Goal: Communication & Community: Share content

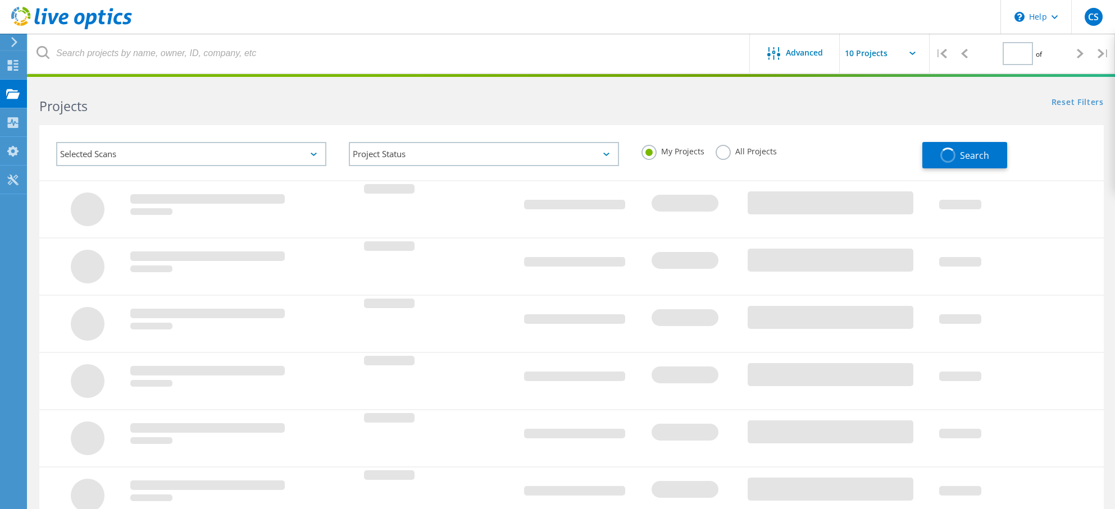
type input "1"
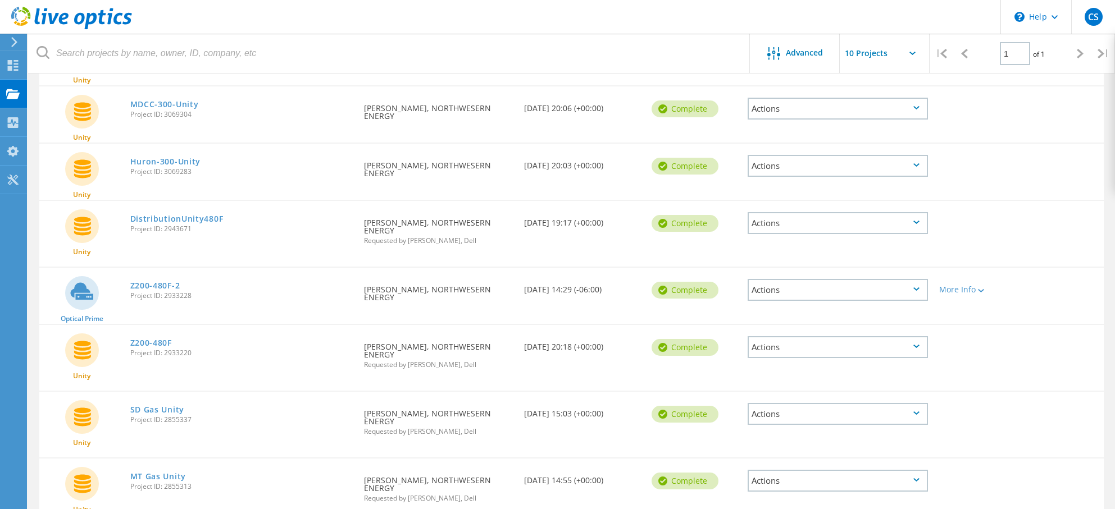
scroll to position [281, 0]
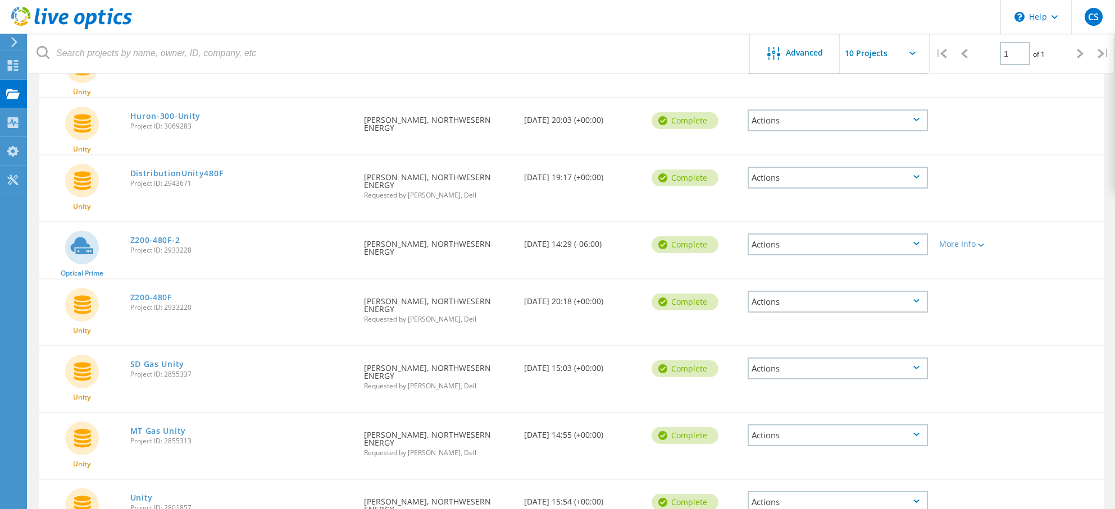
click at [914, 242] on icon at bounding box center [916, 243] width 6 height 3
click at [288, 247] on div "Z200-480F-2 Project ID: 2933228" at bounding box center [242, 243] width 234 height 43
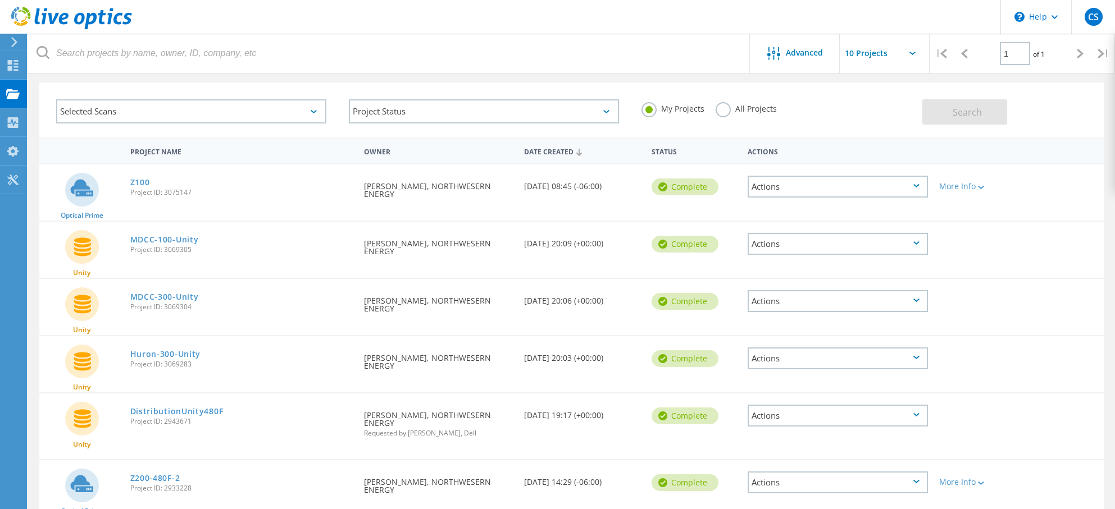
scroll to position [42, 0]
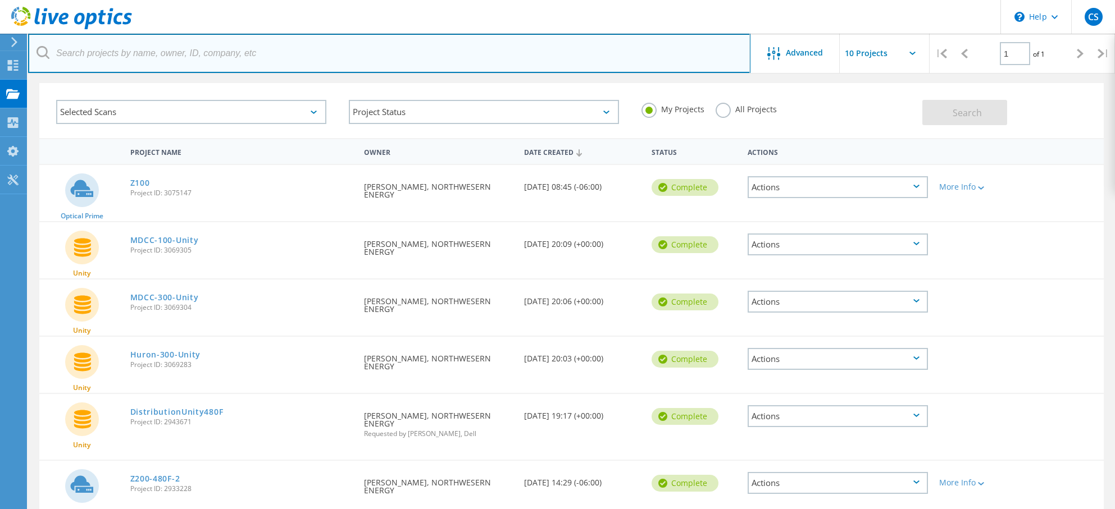
click at [456, 49] on input "text" at bounding box center [389, 53] width 722 height 39
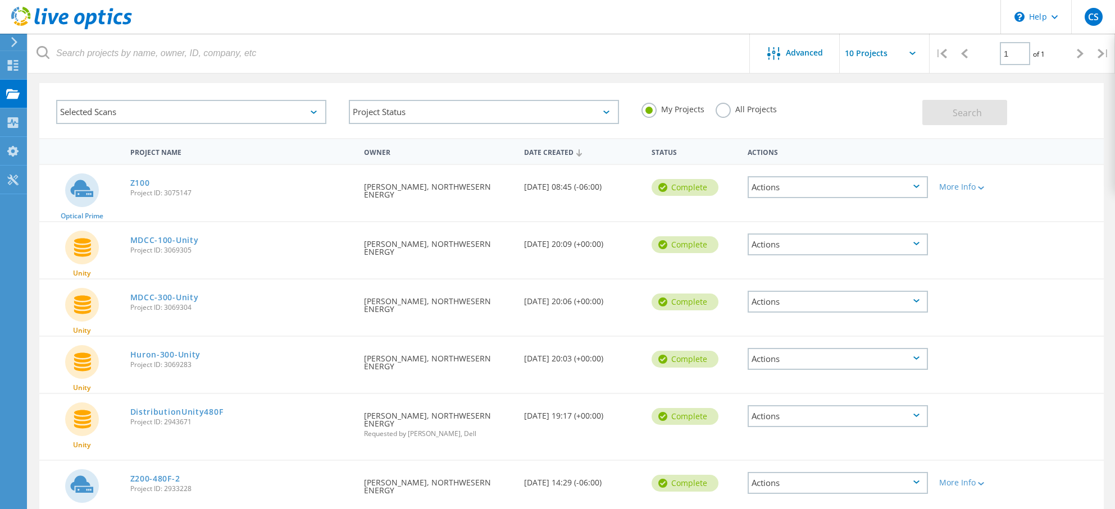
click at [839, 189] on div "Actions" at bounding box center [838, 187] width 180 height 22
click at [769, 197] on div "Share" at bounding box center [838, 196] width 178 height 17
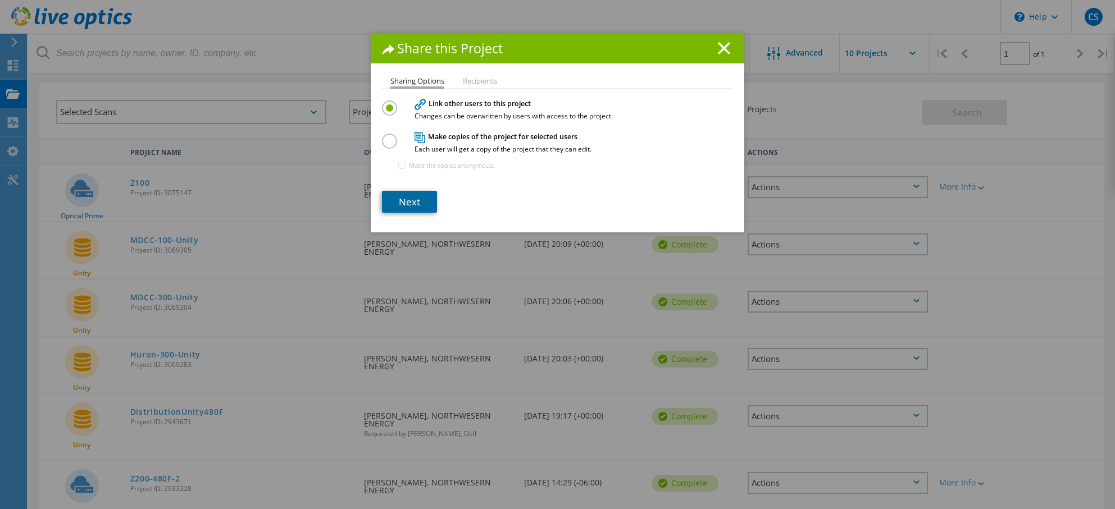
click at [405, 200] on link "Next" at bounding box center [409, 202] width 55 height 22
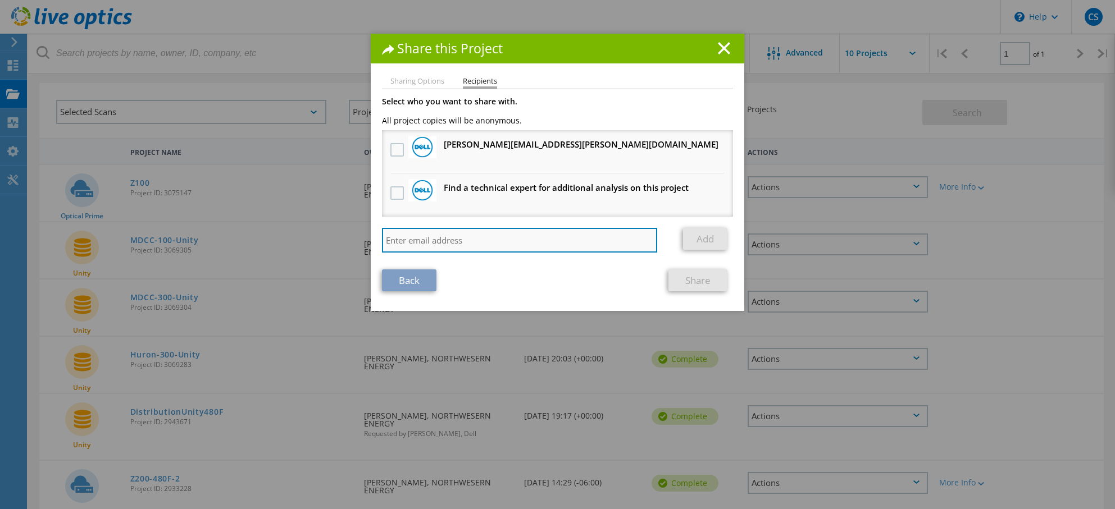
click at [423, 240] on input "search" at bounding box center [519, 240] width 275 height 25
click at [720, 48] on line at bounding box center [723, 48] width 11 height 11
